Goal: Consume media (video, audio): Browse casually

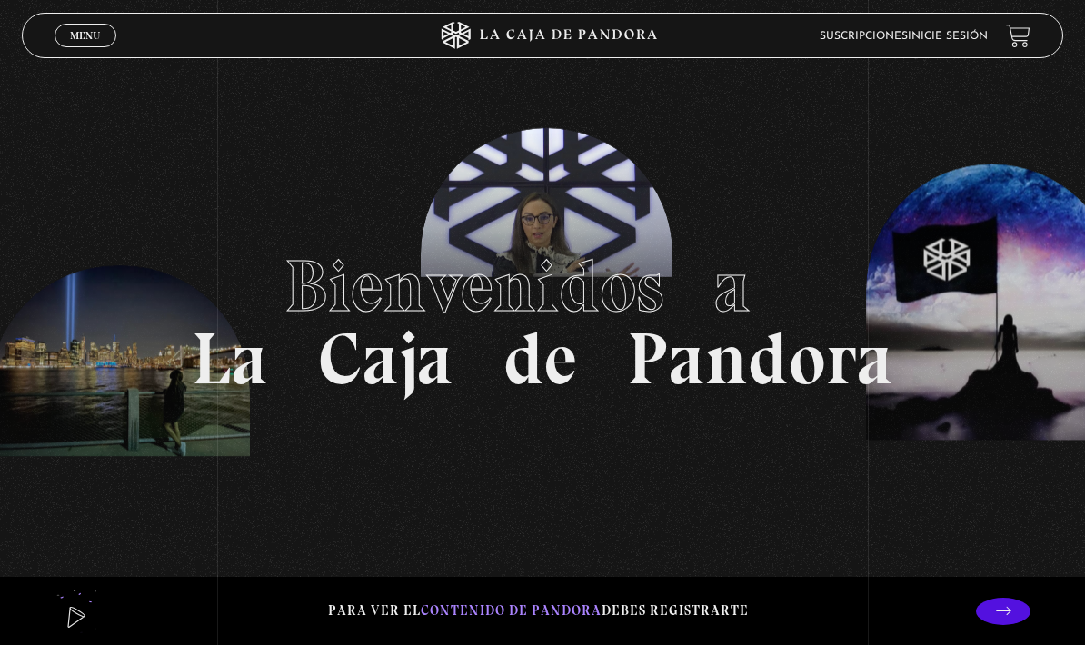
click at [950, 37] on link "Inicie sesión" at bounding box center [948, 36] width 80 height 11
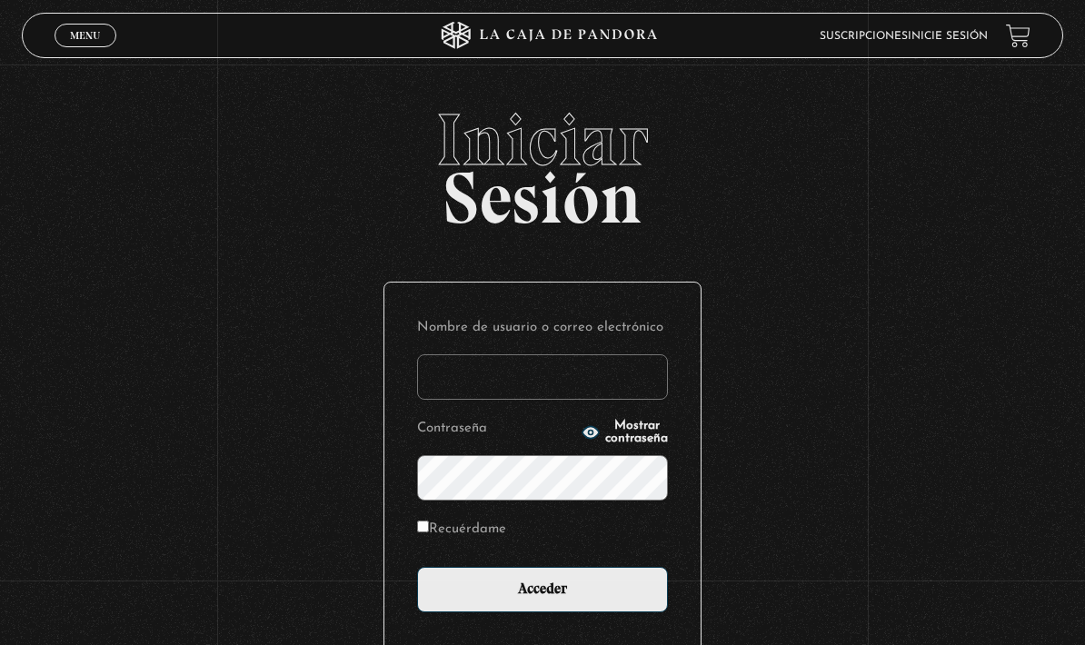
click at [543, 393] on input "Nombre de usuario o correo electrónico" at bounding box center [542, 376] width 251 height 45
click at [541, 391] on input "Nombre de usuario o correo electrónico" at bounding box center [542, 376] width 251 height 45
click at [557, 393] on input "Nombre de usuario o correo electrónico" at bounding box center [542, 376] width 251 height 45
click at [569, 391] on input "Nombre de usuario o correo electrónico" at bounding box center [542, 376] width 251 height 45
click at [499, 380] on input "Nombre de usuario o correo electrónico" at bounding box center [542, 376] width 251 height 45
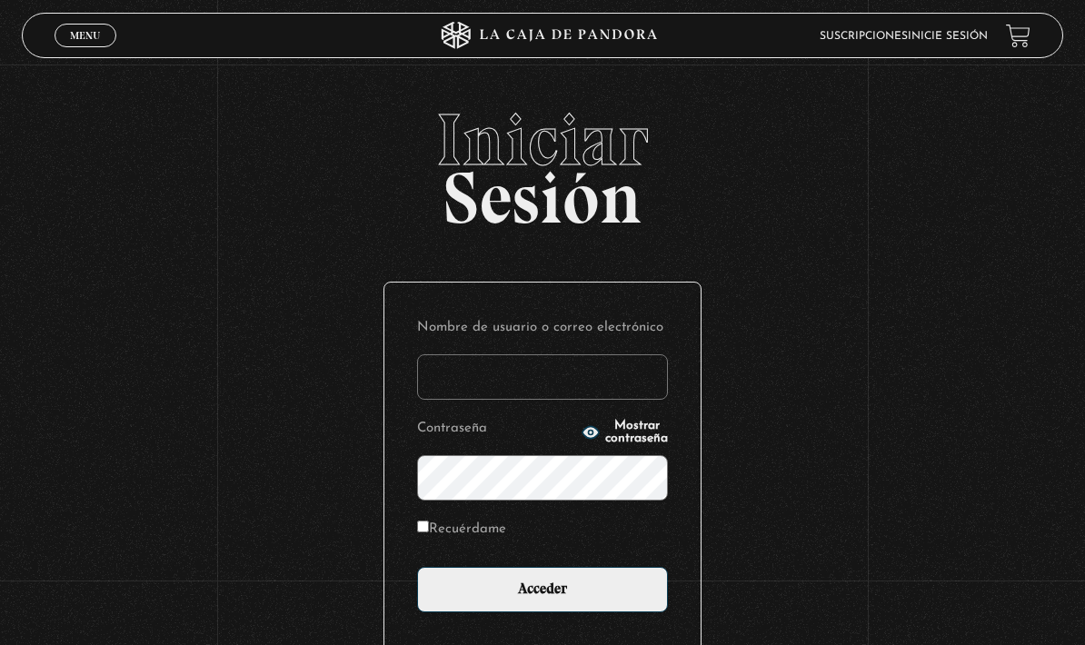
type input "beatriz.vazquez"
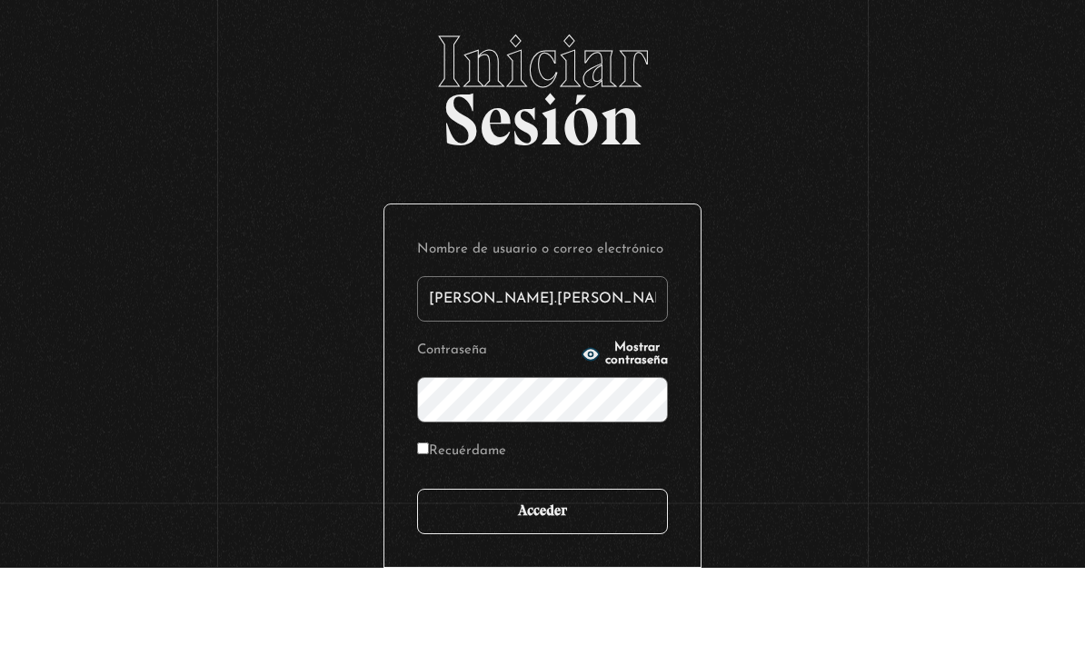
click at [576, 567] on input "Acceder" at bounding box center [542, 589] width 251 height 45
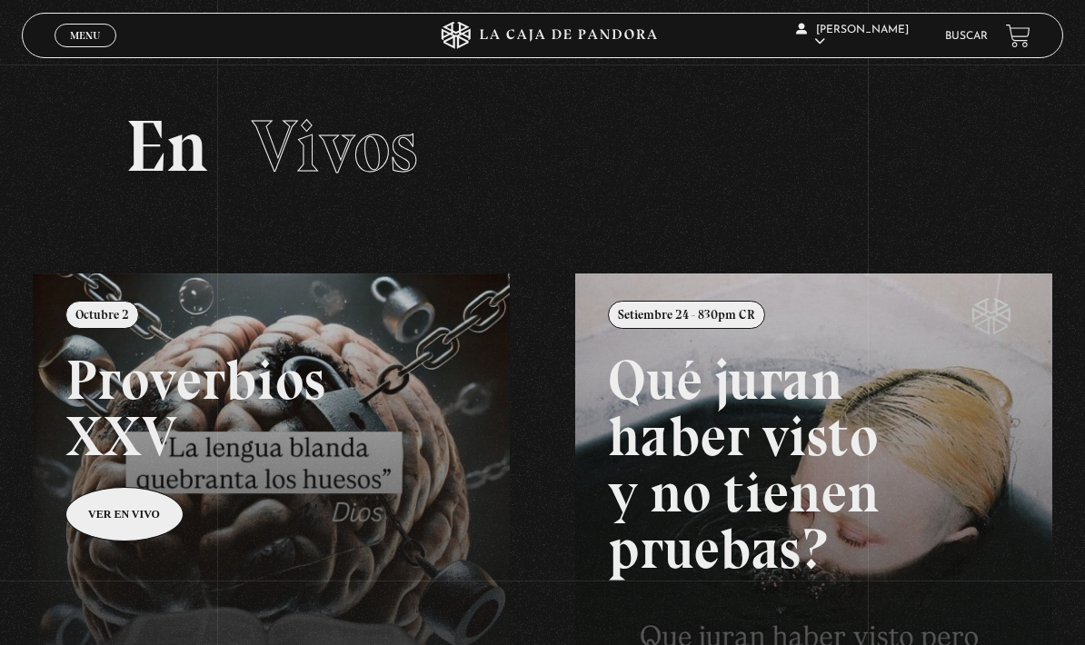
click at [543, 163] on h2 "En Vivos" at bounding box center [541, 146] width 833 height 73
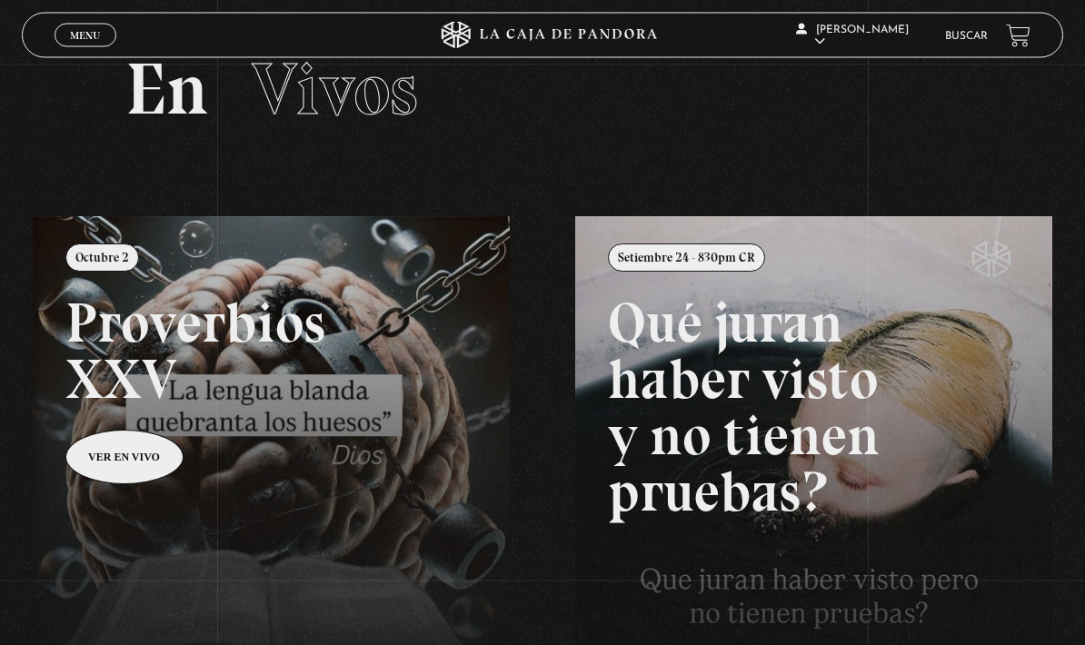
scroll to position [57, 0]
click at [74, 40] on span "Menu" at bounding box center [85, 35] width 30 height 11
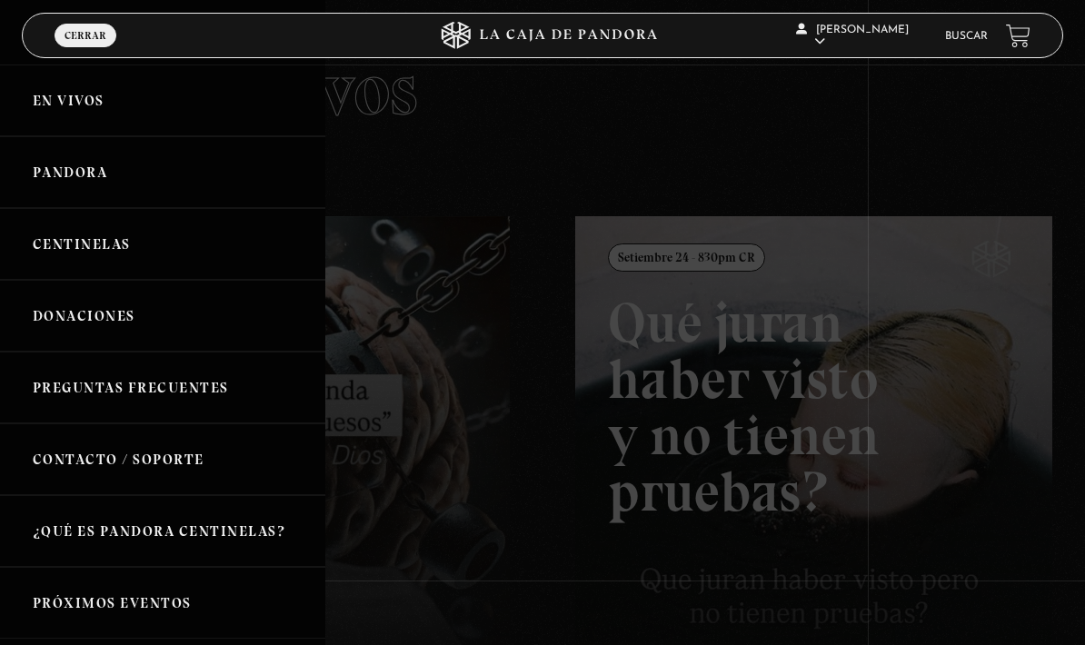
click at [55, 116] on link "En vivos" at bounding box center [162, 101] width 325 height 72
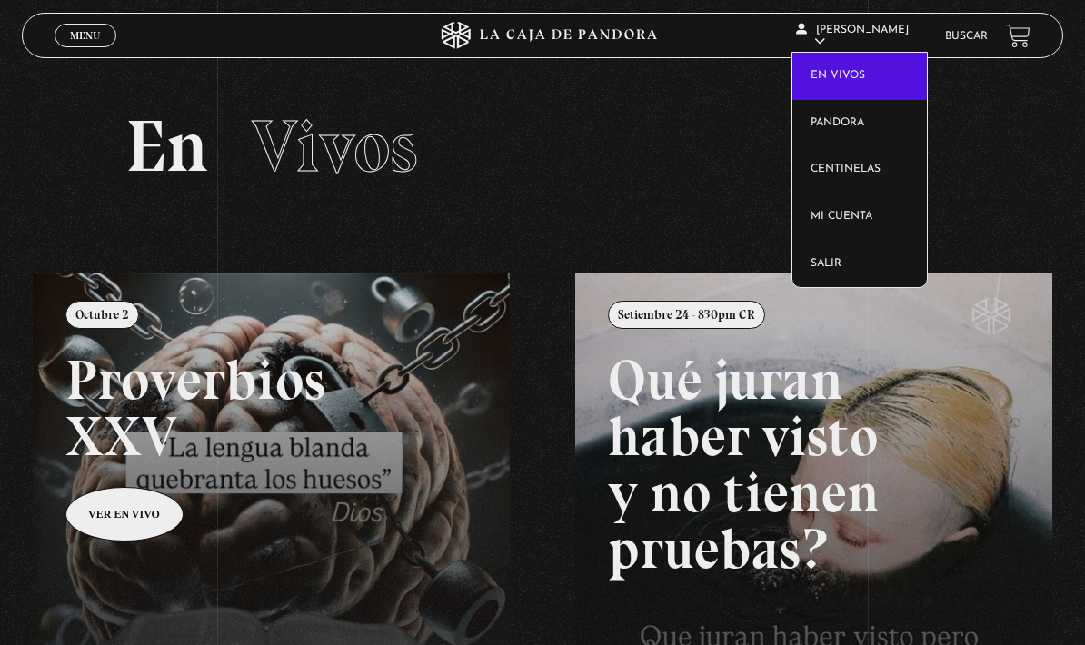
click at [841, 81] on link "En vivos" at bounding box center [859, 76] width 134 height 47
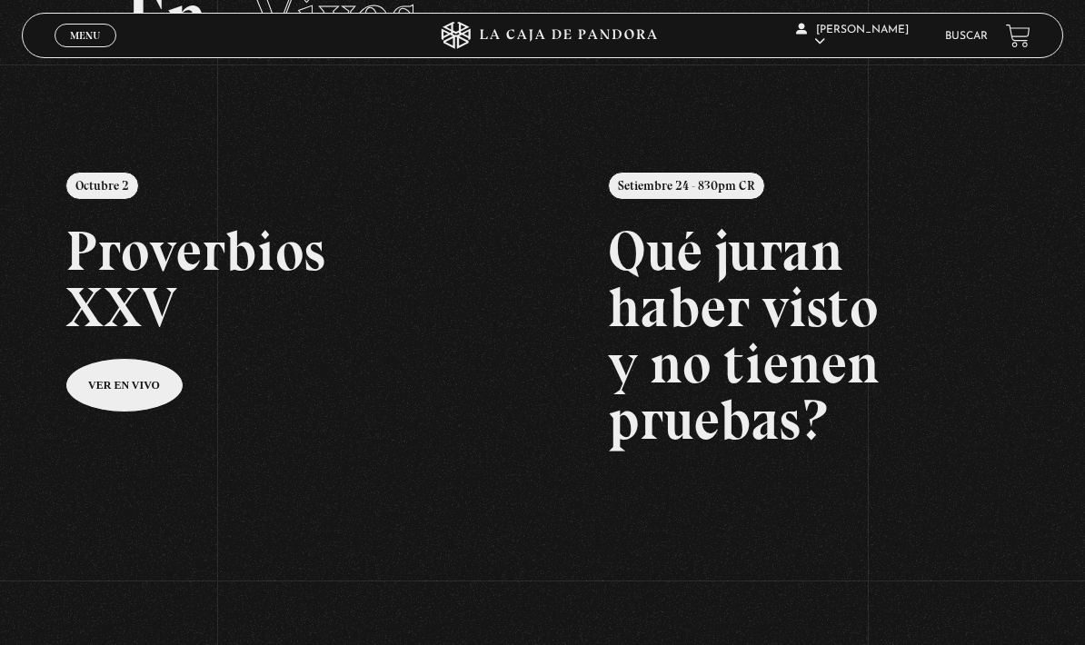
scroll to position [130, 0]
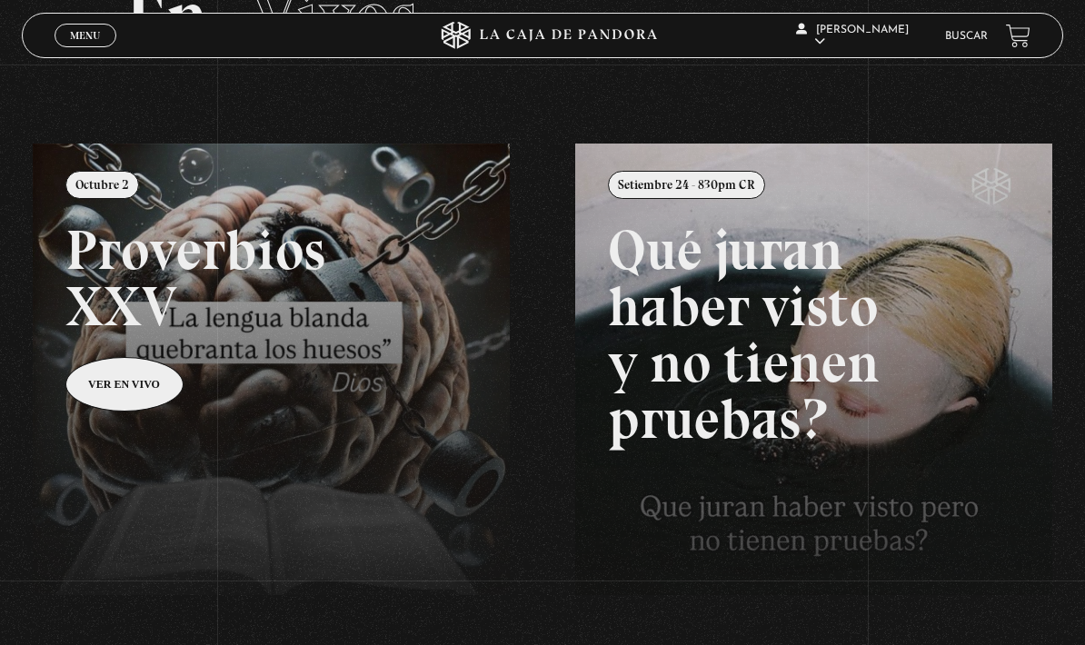
click at [141, 400] on link at bounding box center [575, 466] width 1085 height 645
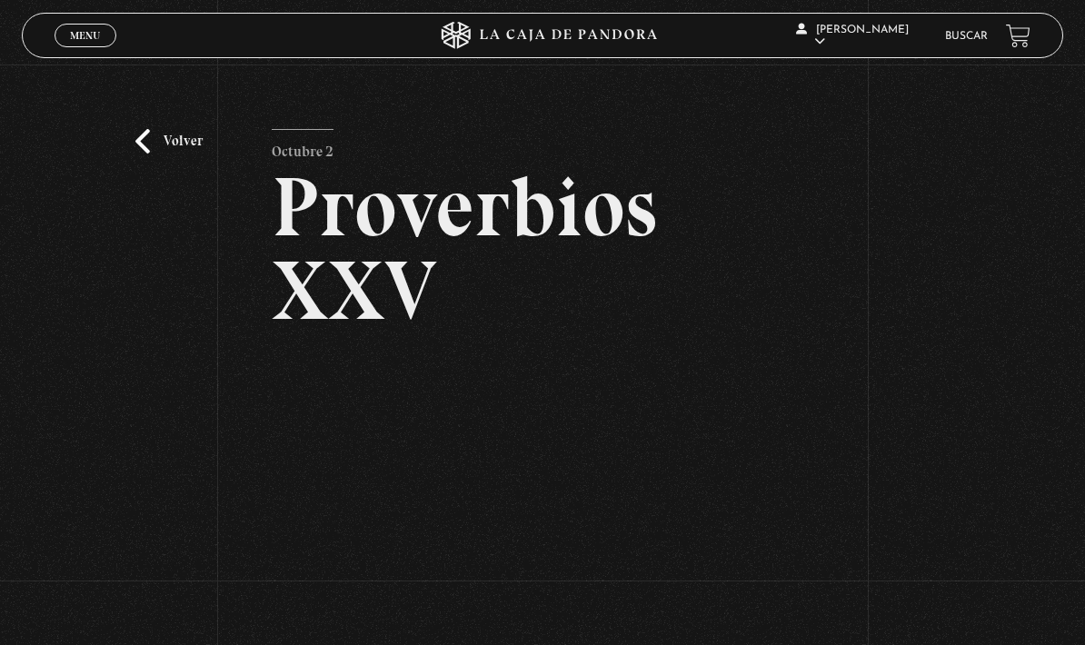
click at [176, 154] on link "Volver" at bounding box center [168, 141] width 67 height 25
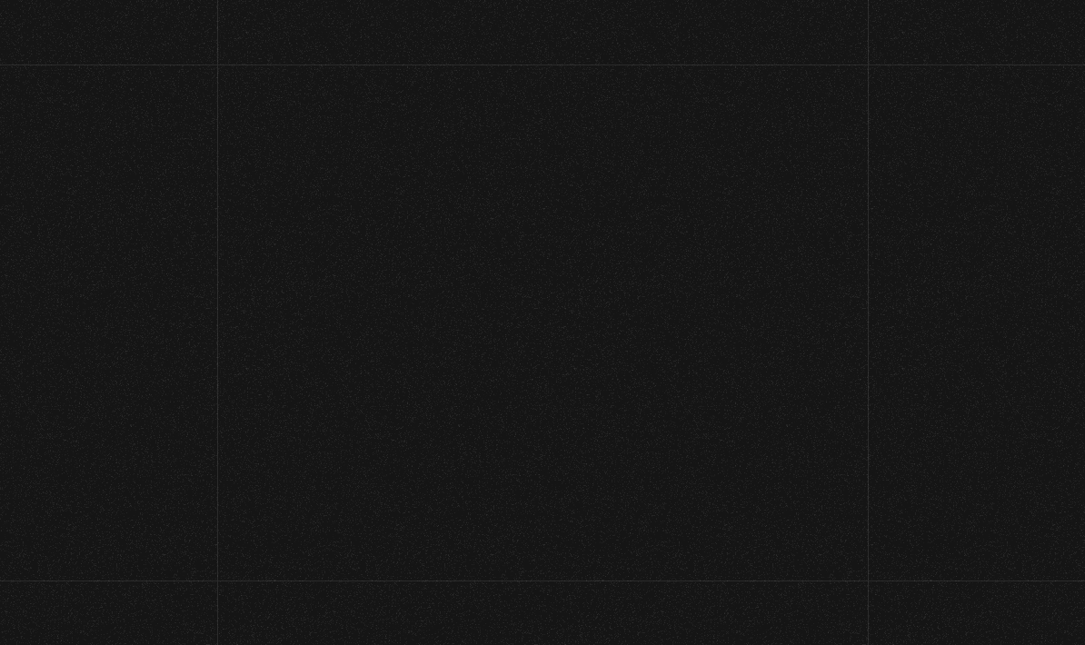
scroll to position [130, 0]
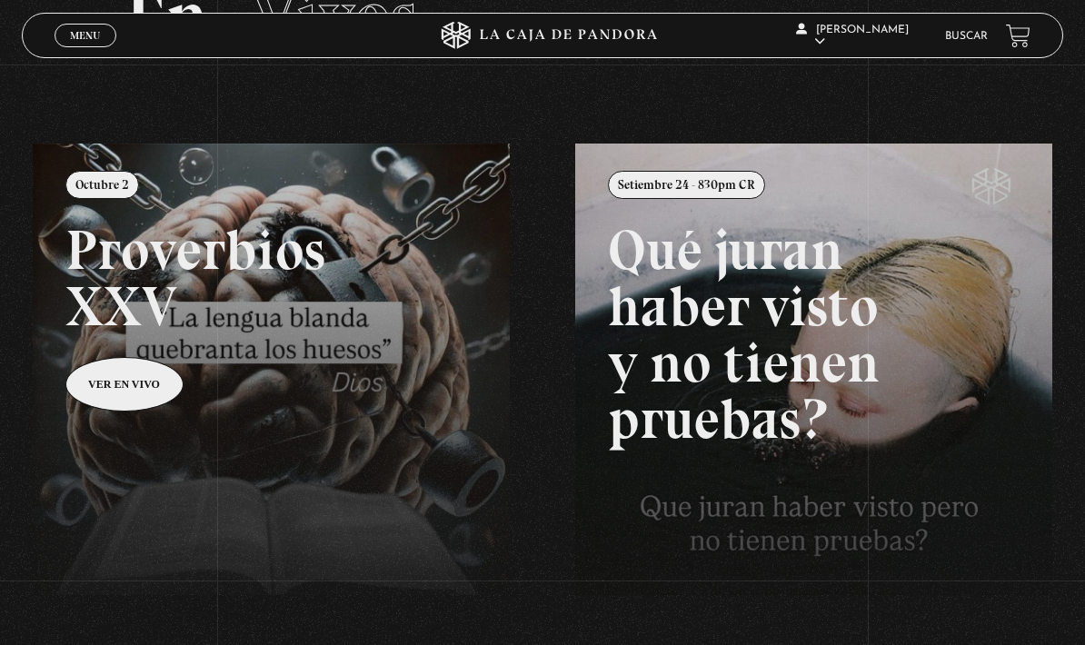
click at [144, 393] on link at bounding box center [575, 466] width 1085 height 645
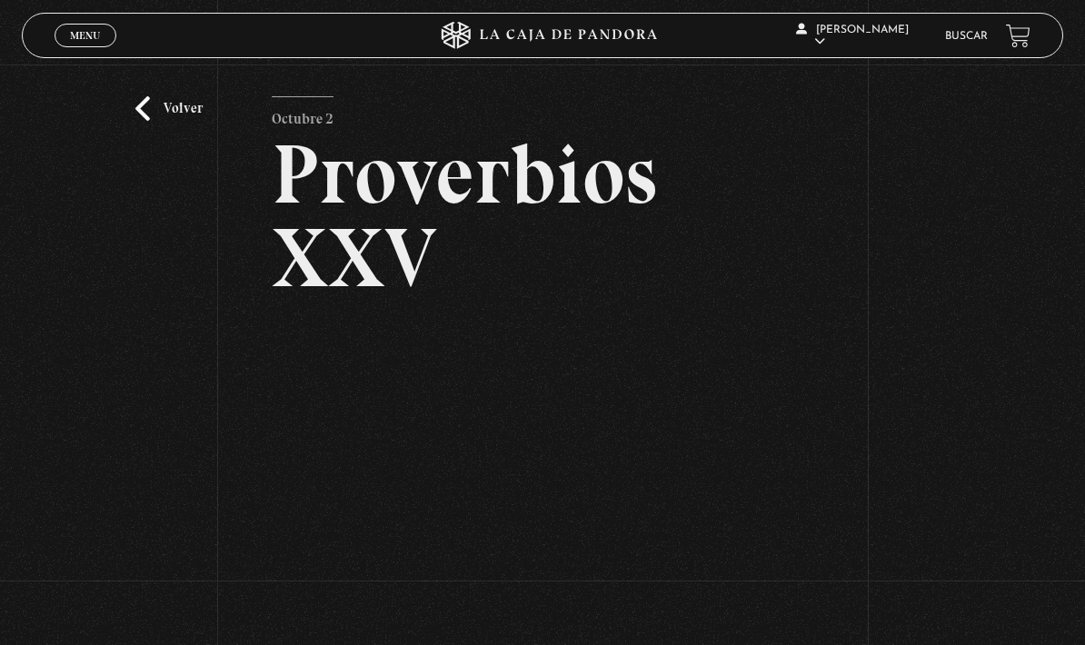
scroll to position [77, 0]
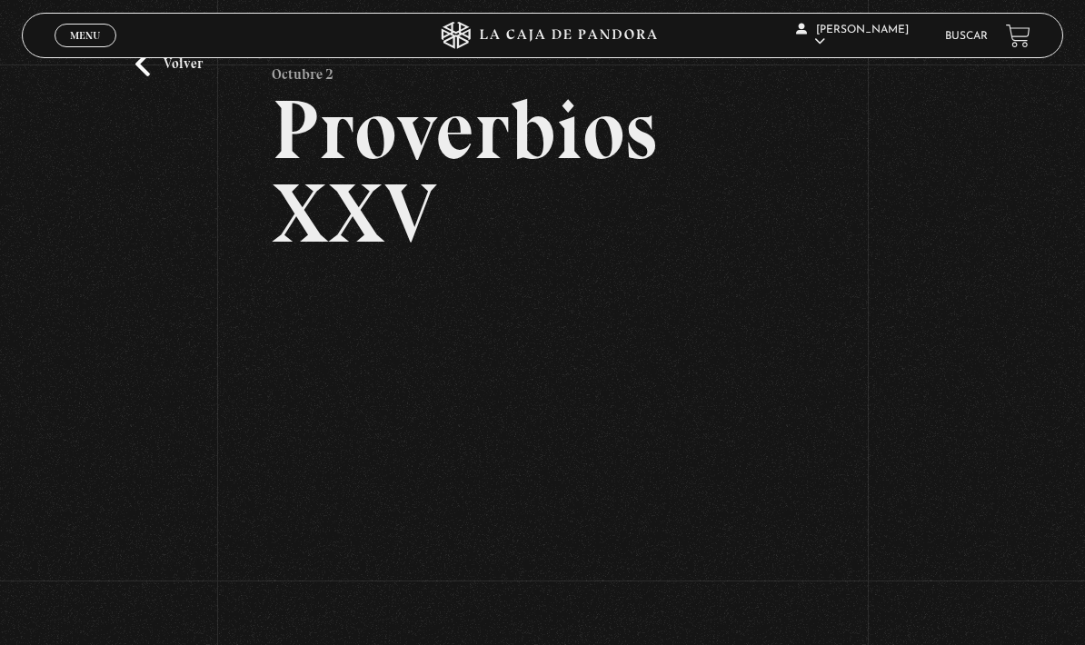
click at [178, 75] on link "Volver" at bounding box center [168, 64] width 67 height 25
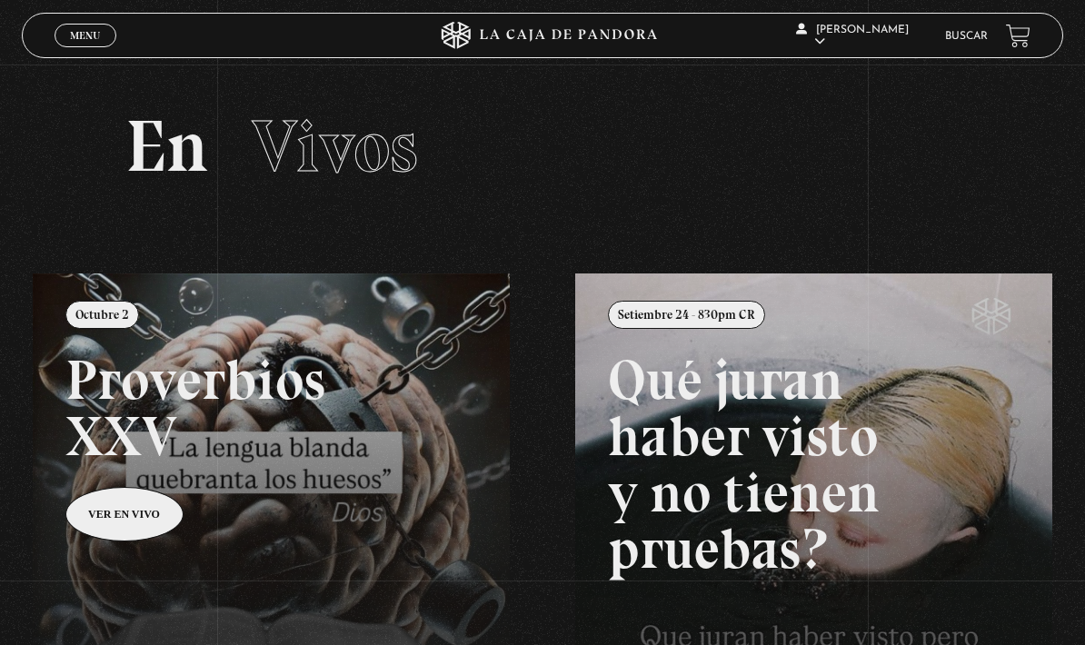
click at [87, 26] on link "Menu Cerrar" at bounding box center [86, 36] width 62 height 24
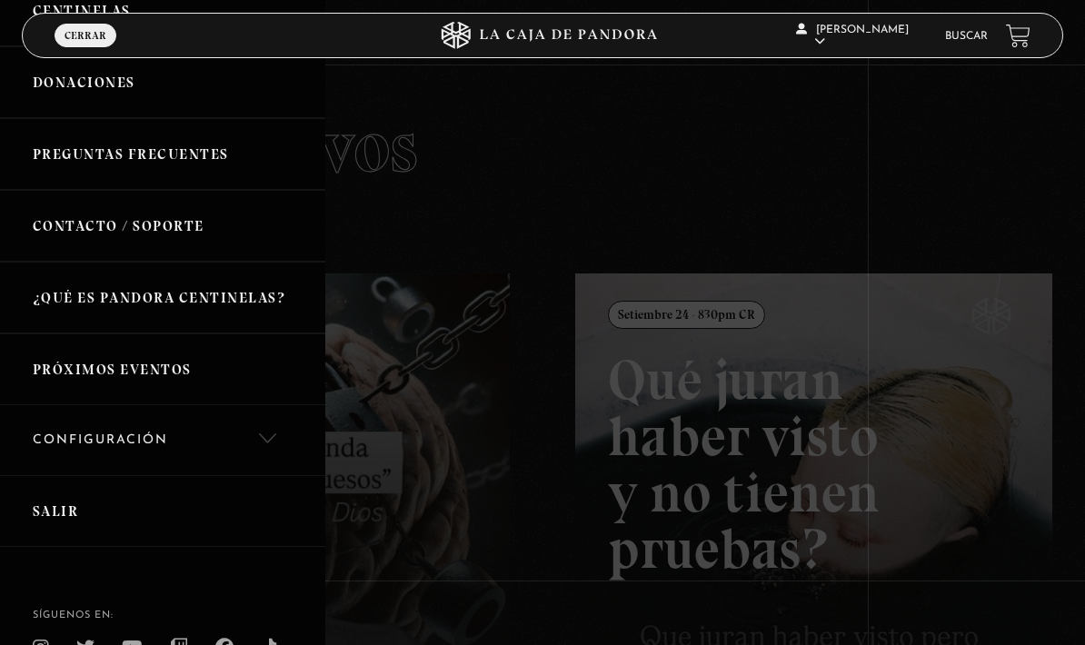
scroll to position [240, 0]
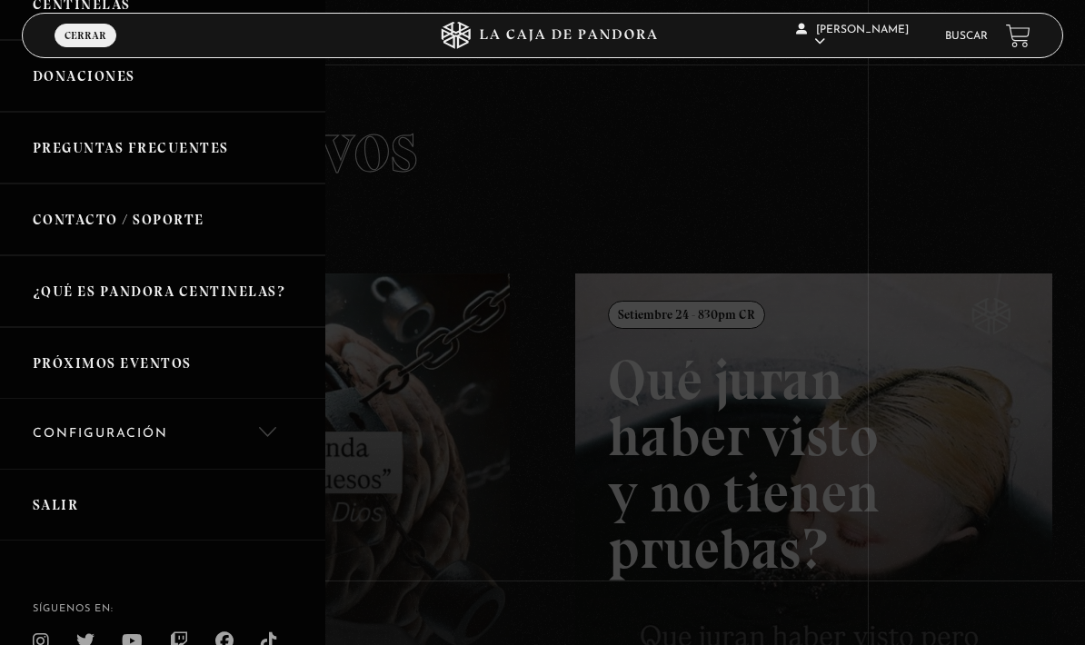
click at [207, 365] on link "Próximos Eventos" at bounding box center [162, 363] width 325 height 72
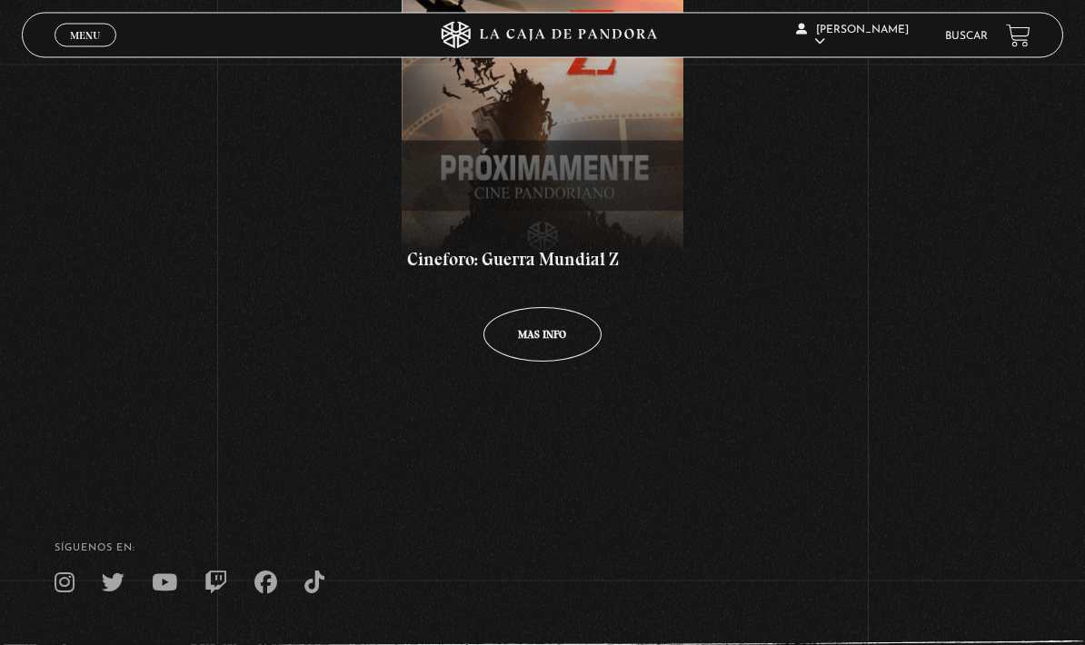
scroll to position [509, 0]
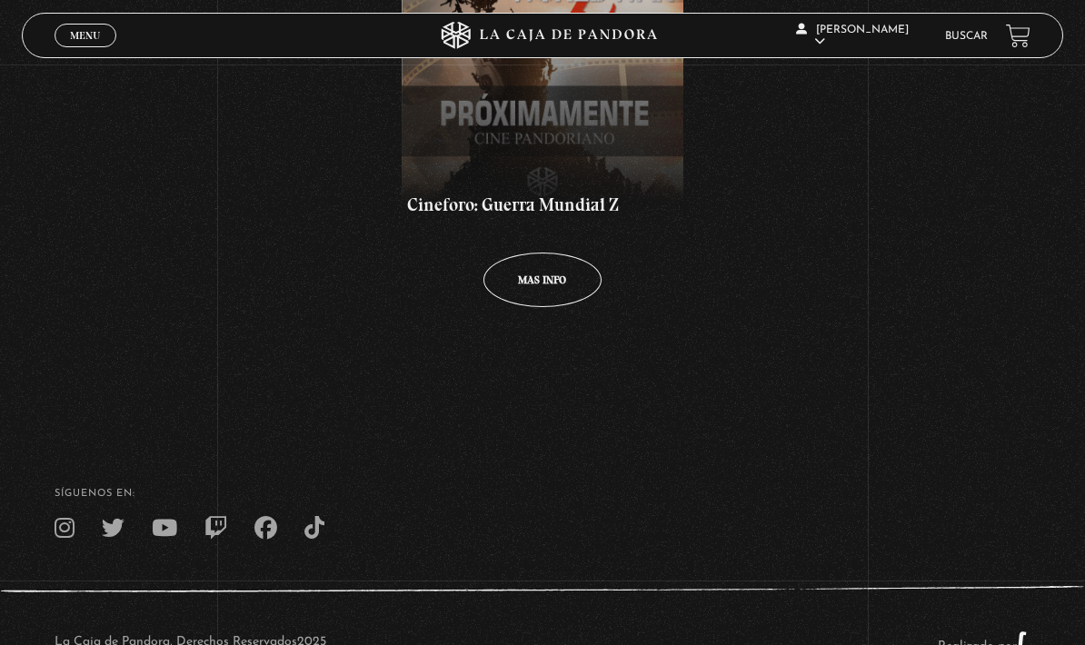
click at [103, 47] on span "Cerrar" at bounding box center [85, 51] width 43 height 13
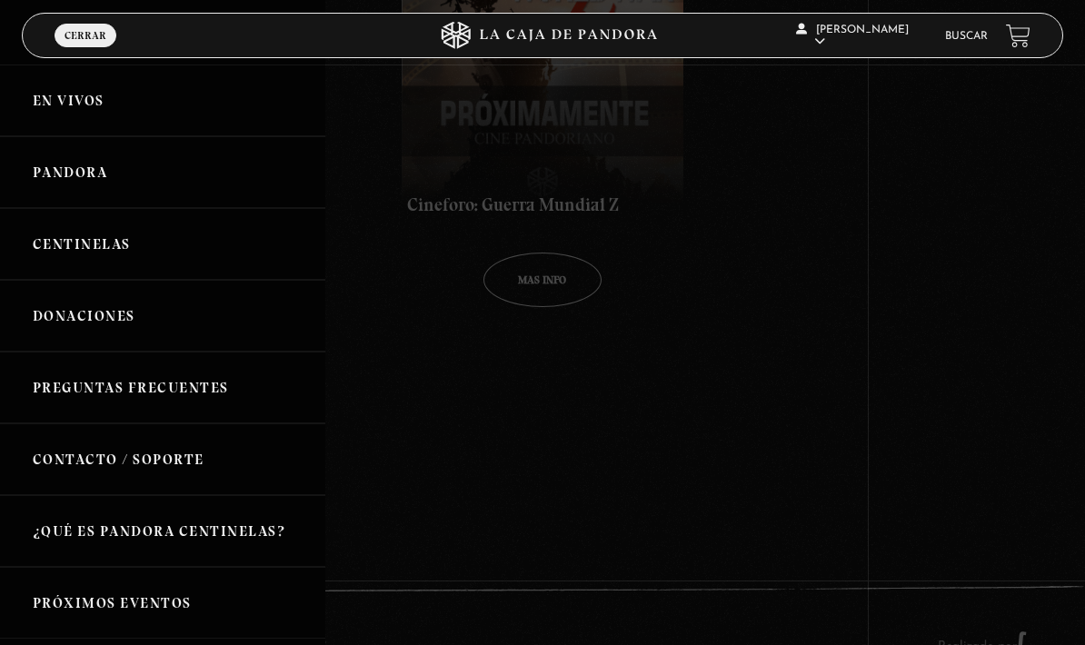
click at [97, 124] on link "En vivos" at bounding box center [162, 101] width 325 height 72
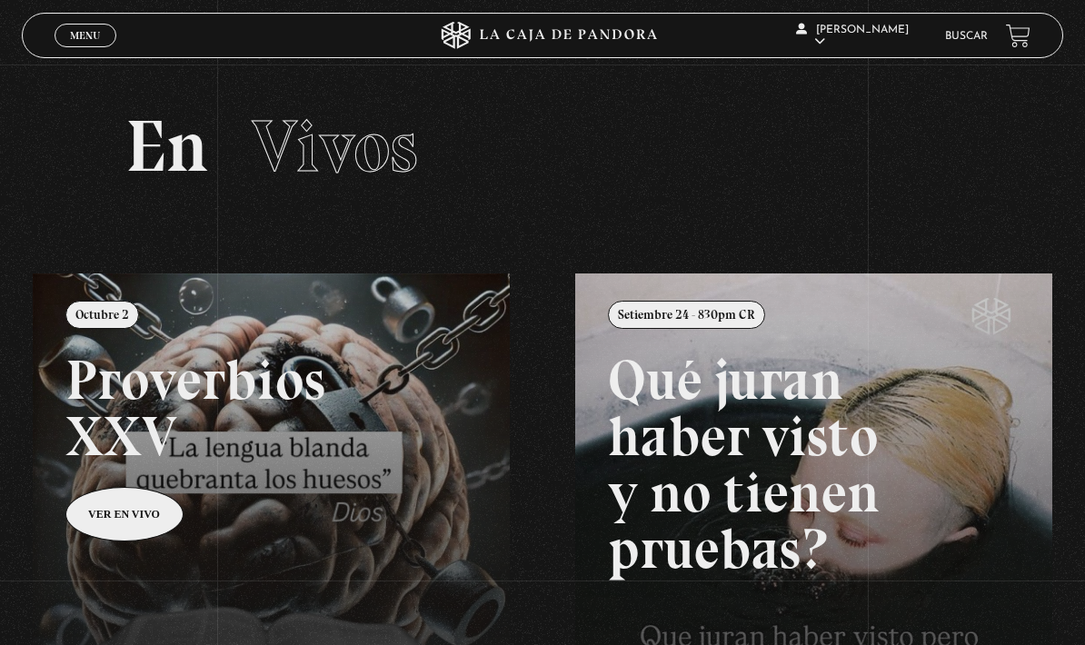
click at [967, 42] on link "Buscar" at bounding box center [966, 36] width 43 height 11
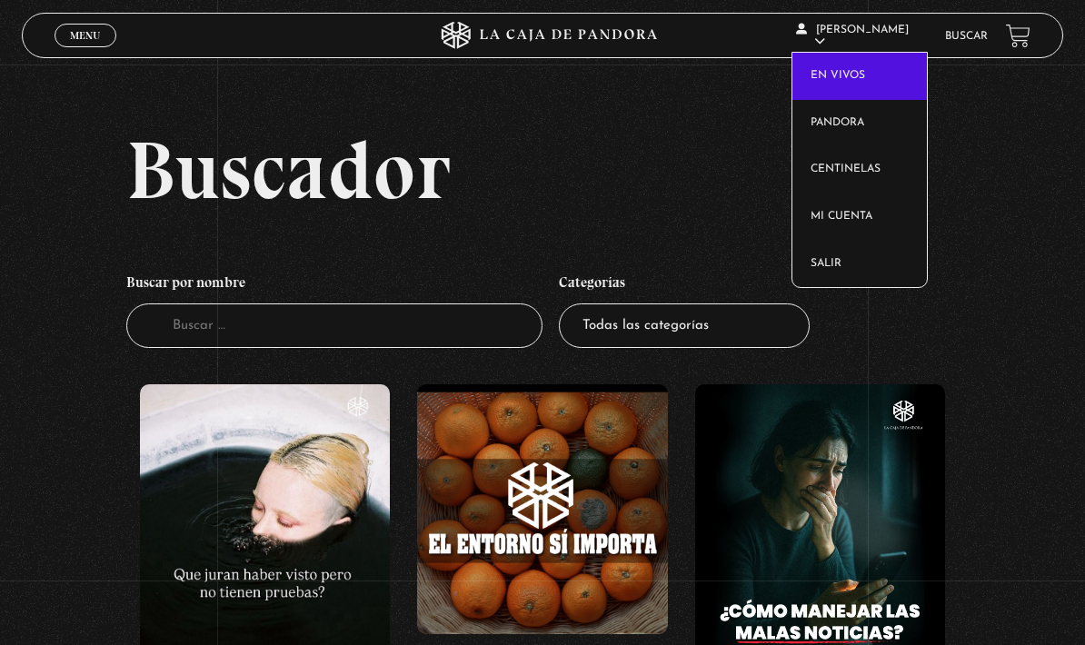
click at [846, 79] on link "En vivos" at bounding box center [859, 76] width 134 height 47
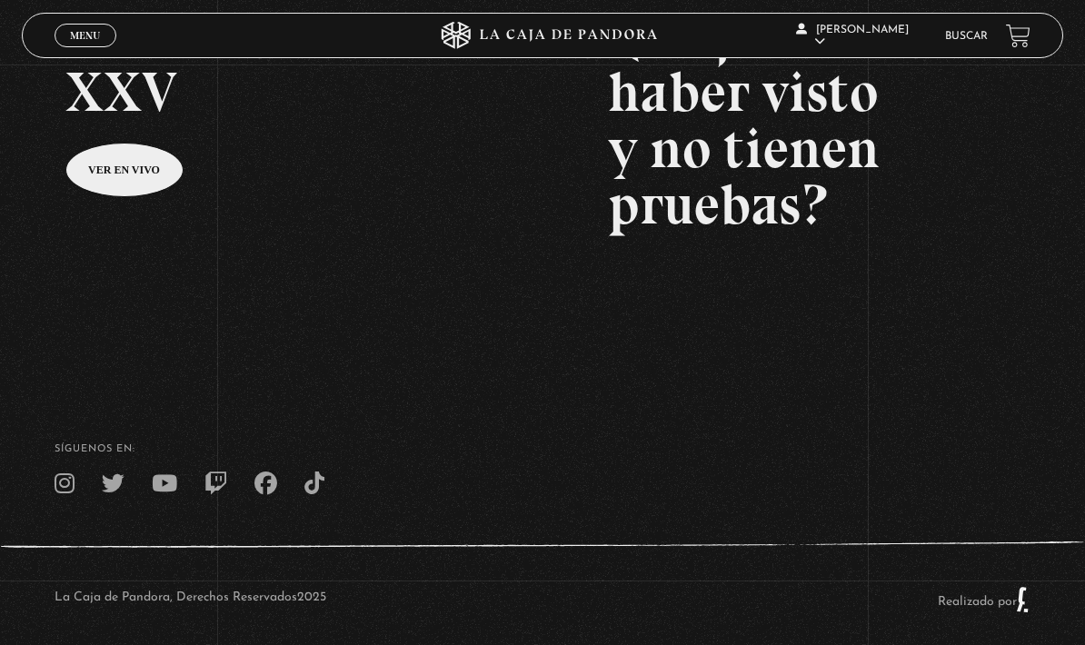
scroll to position [417, 0]
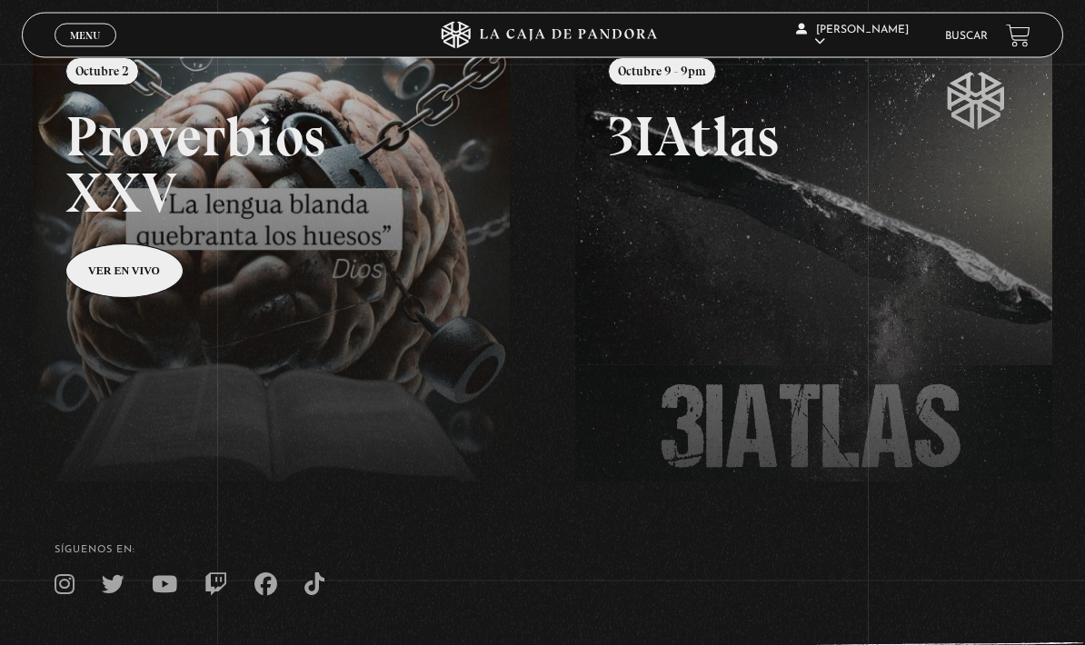
scroll to position [246, 0]
